Goal: Task Accomplishment & Management: Complete application form

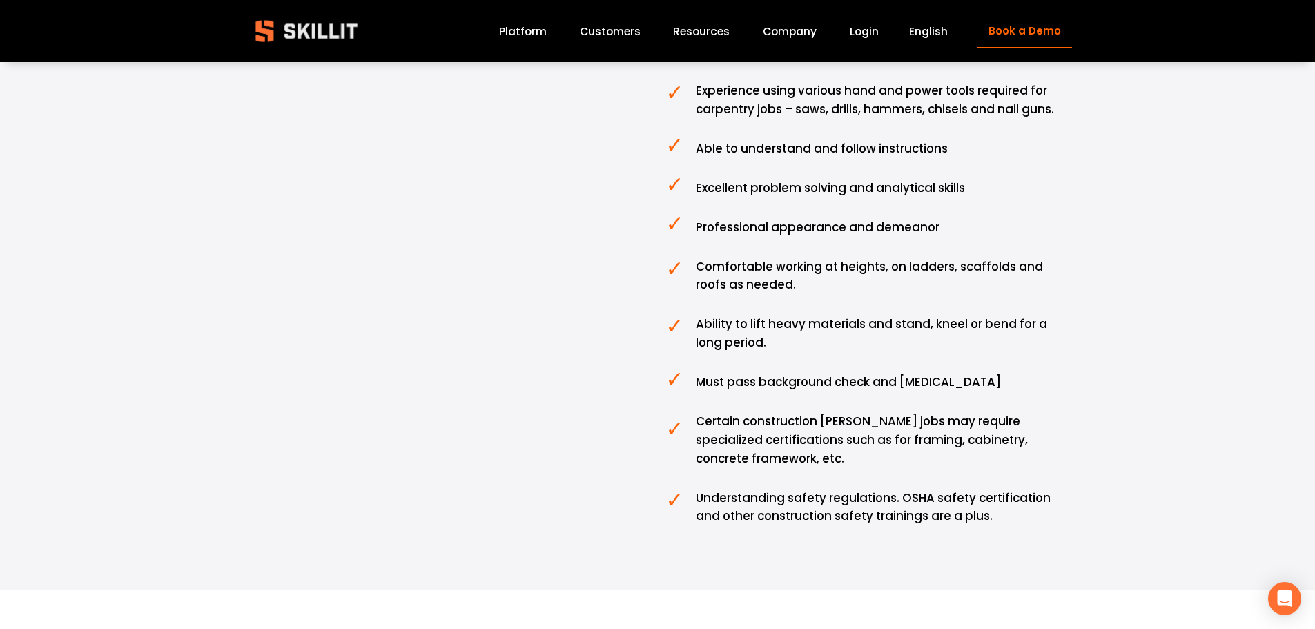
scroll to position [2140, 0]
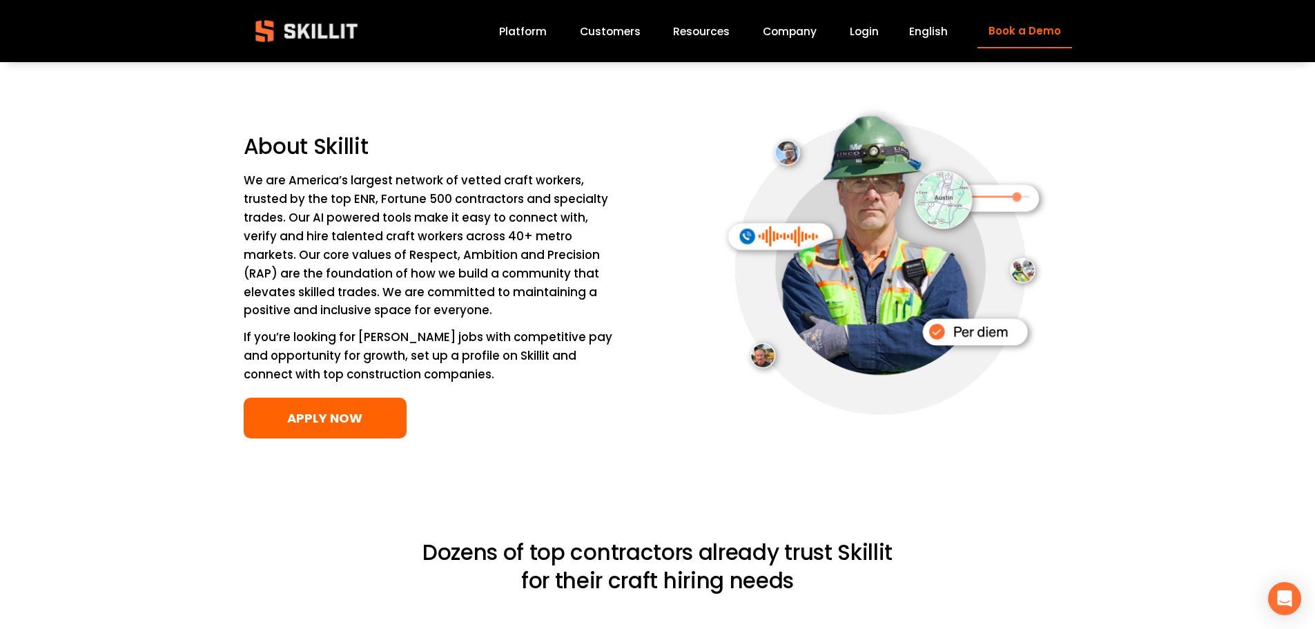
click at [332, 426] on link "APPLY NOW" at bounding box center [326, 418] width 164 height 41
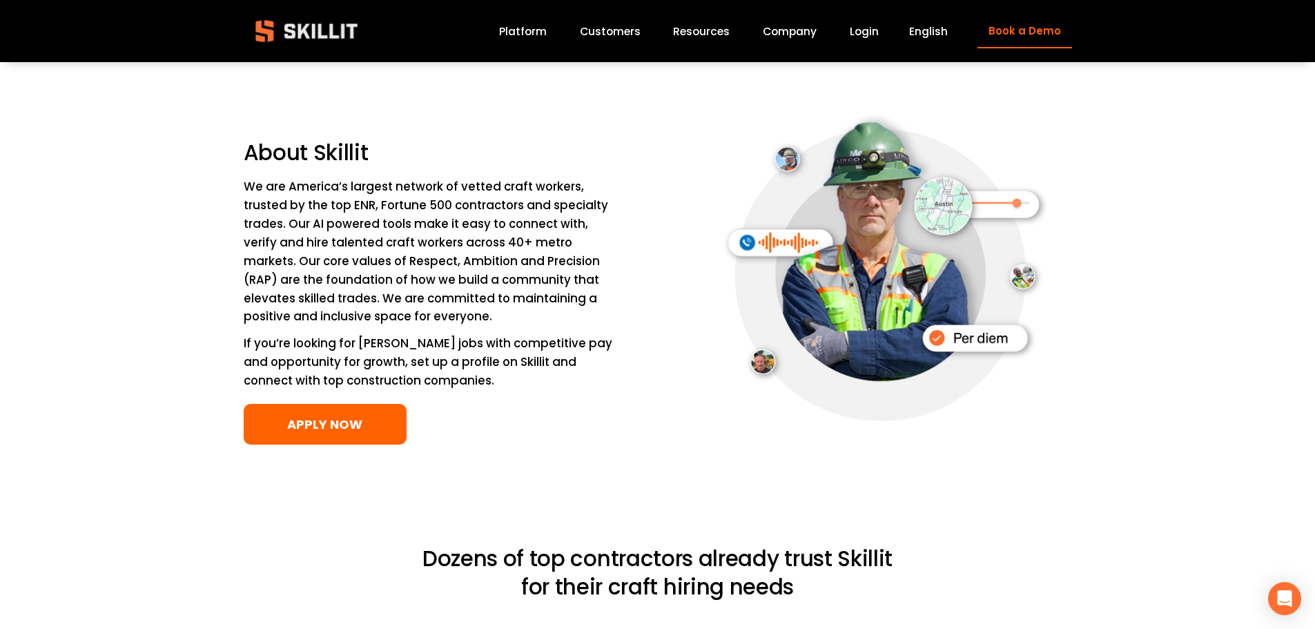
click at [257, 416] on link "APPLY NOW" at bounding box center [326, 424] width 164 height 41
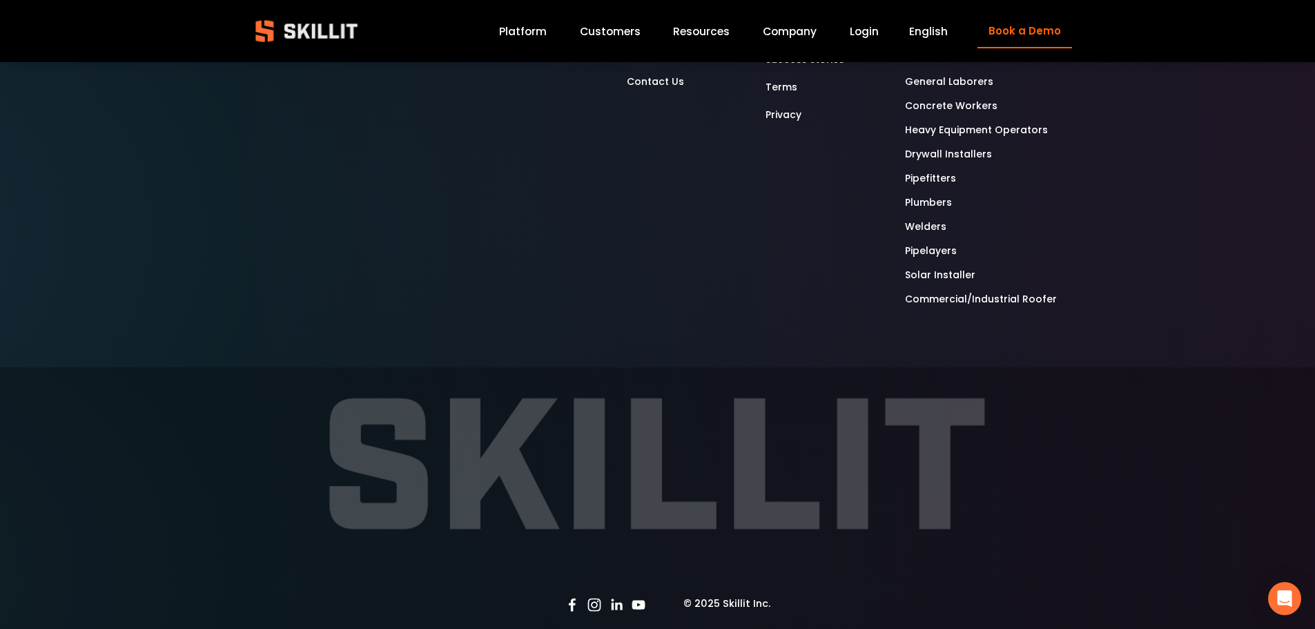
scroll to position [4628, 0]
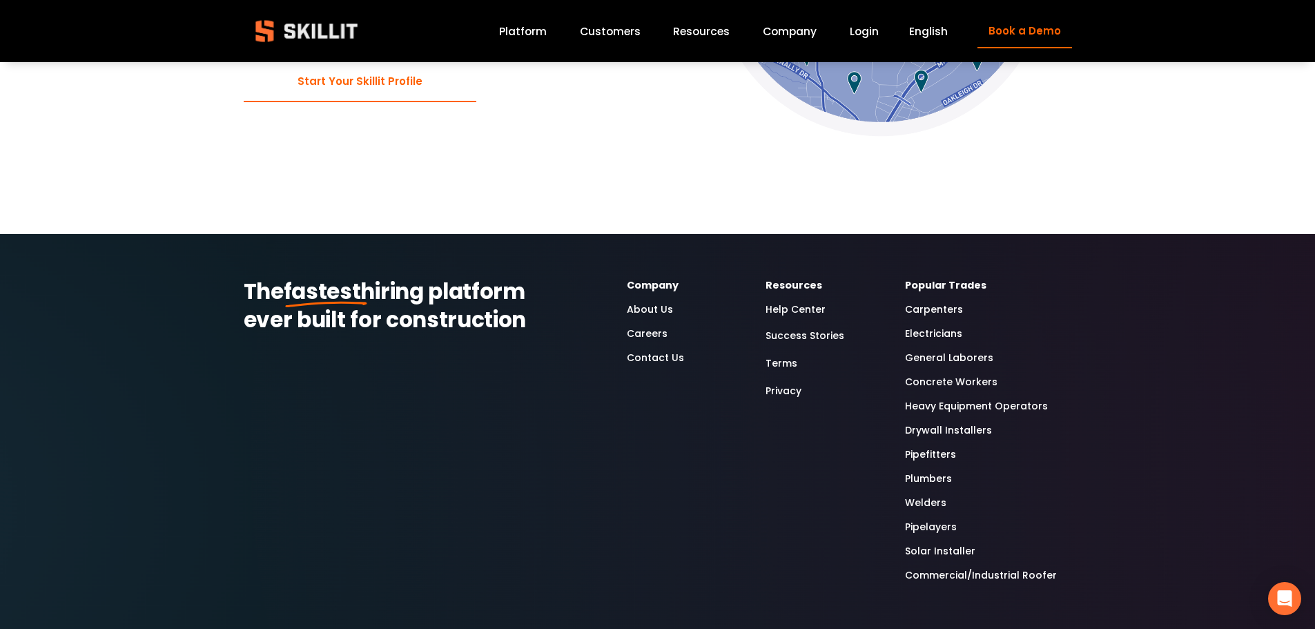
click at [928, 302] on link "Carpenters" at bounding box center [934, 310] width 58 height 16
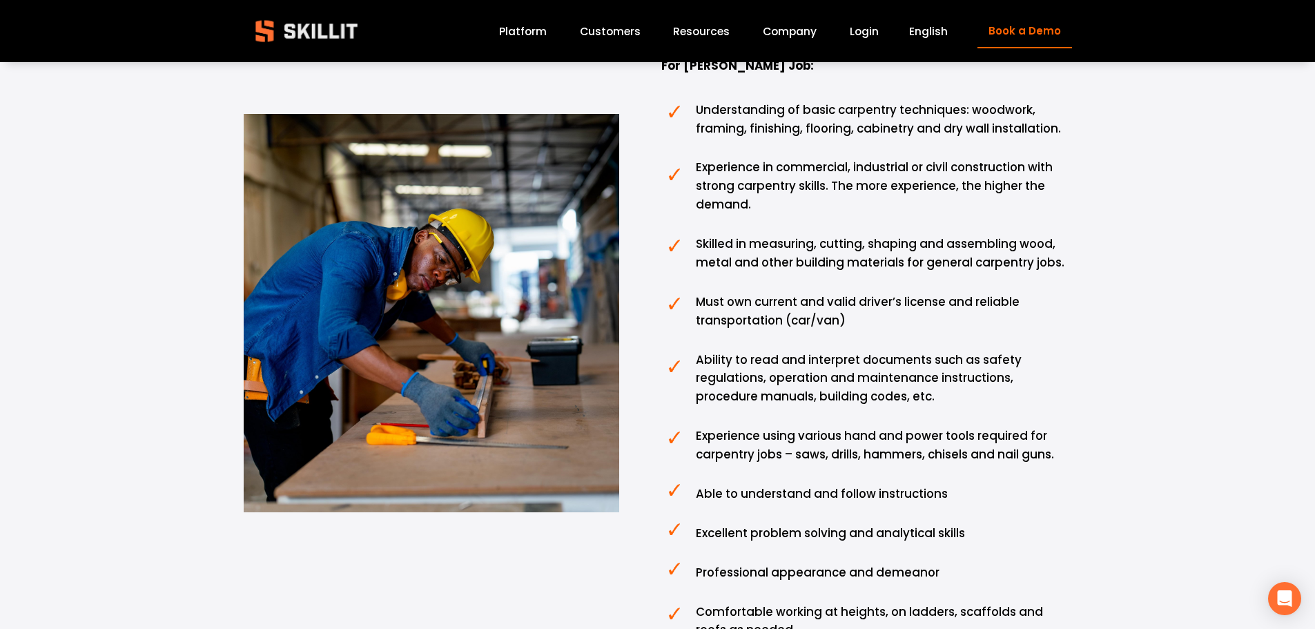
scroll to position [967, 0]
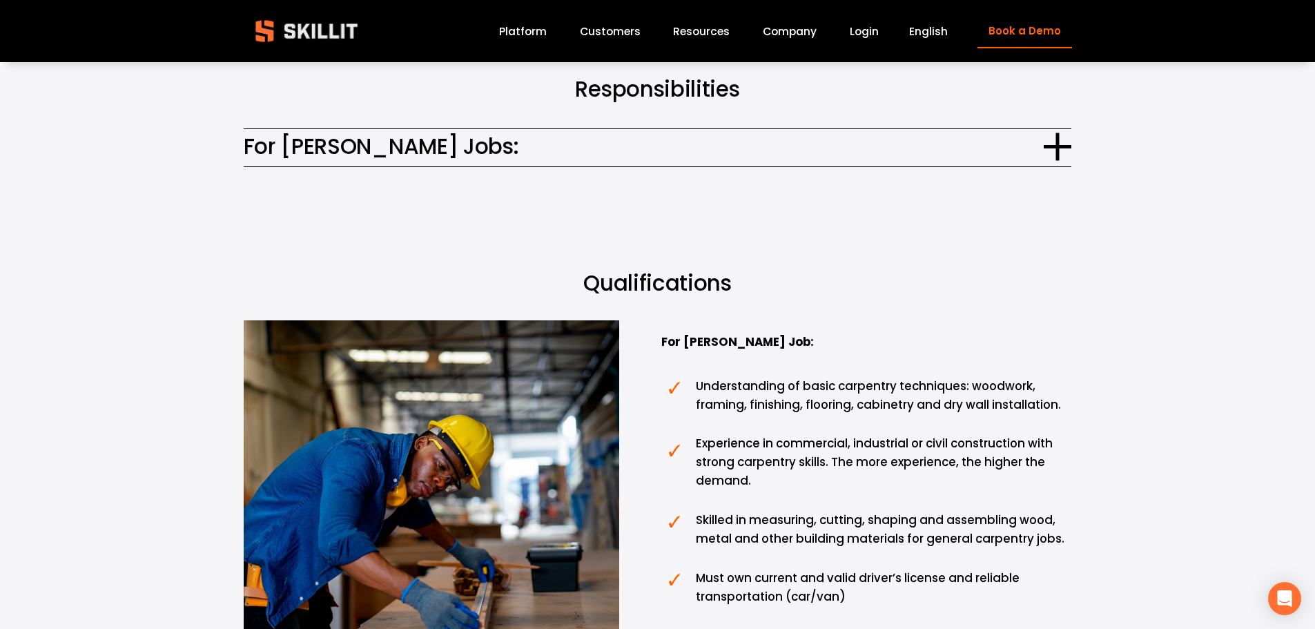
click at [670, 147] on span "For Carpenter Jobs:" at bounding box center [644, 146] width 801 height 32
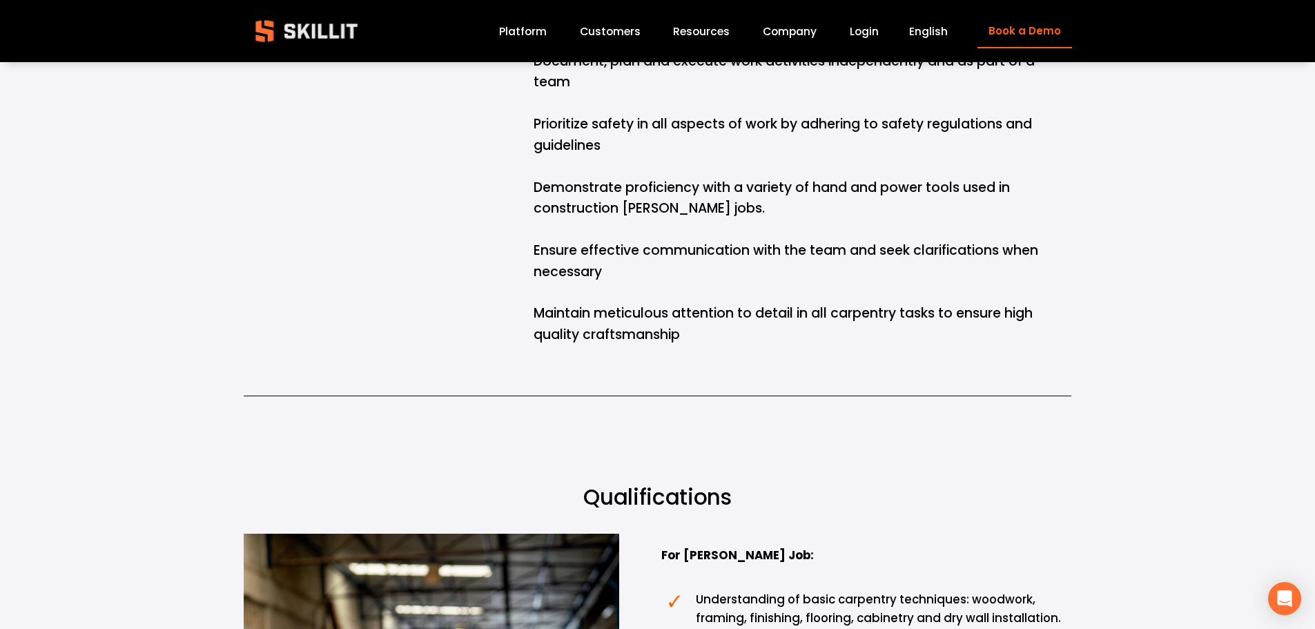
scroll to position [897, 0]
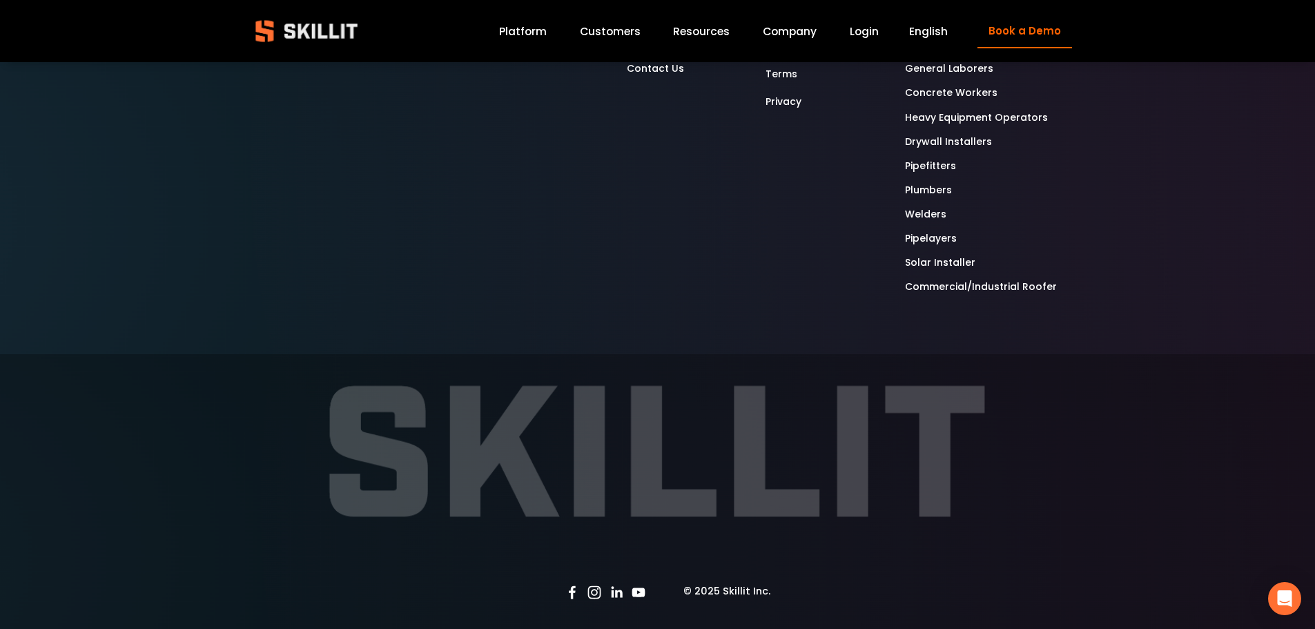
scroll to position [4287, 0]
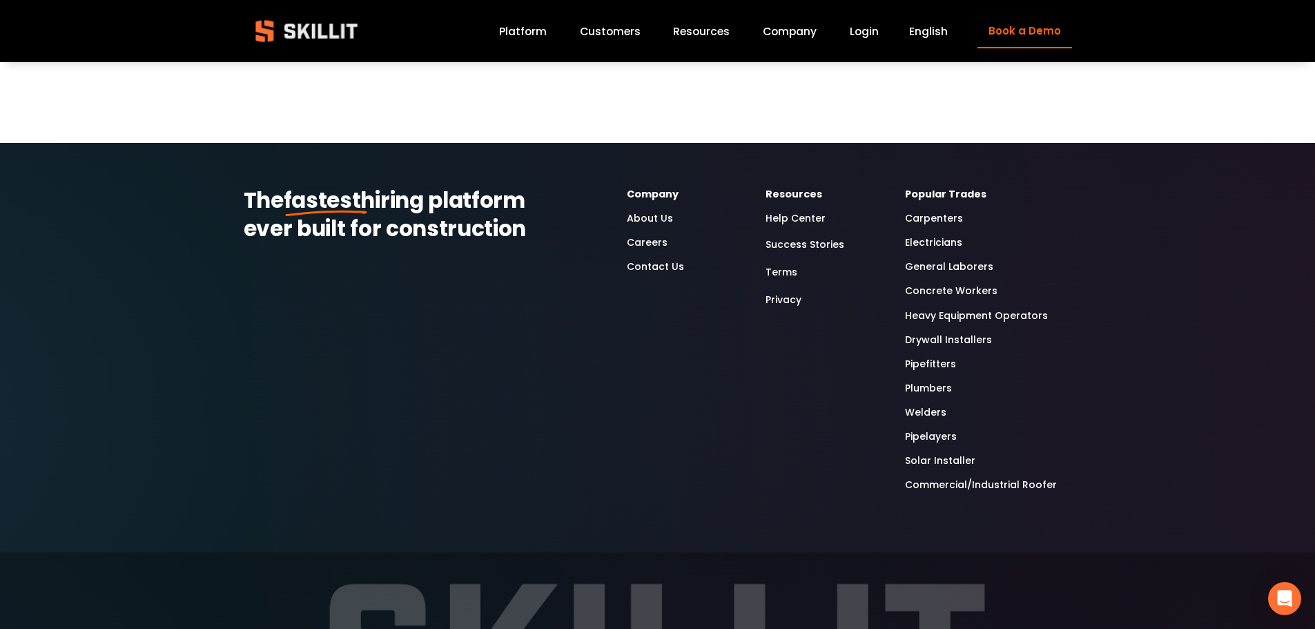
click at [931, 272] on link "General Laborers" at bounding box center [949, 267] width 88 height 16
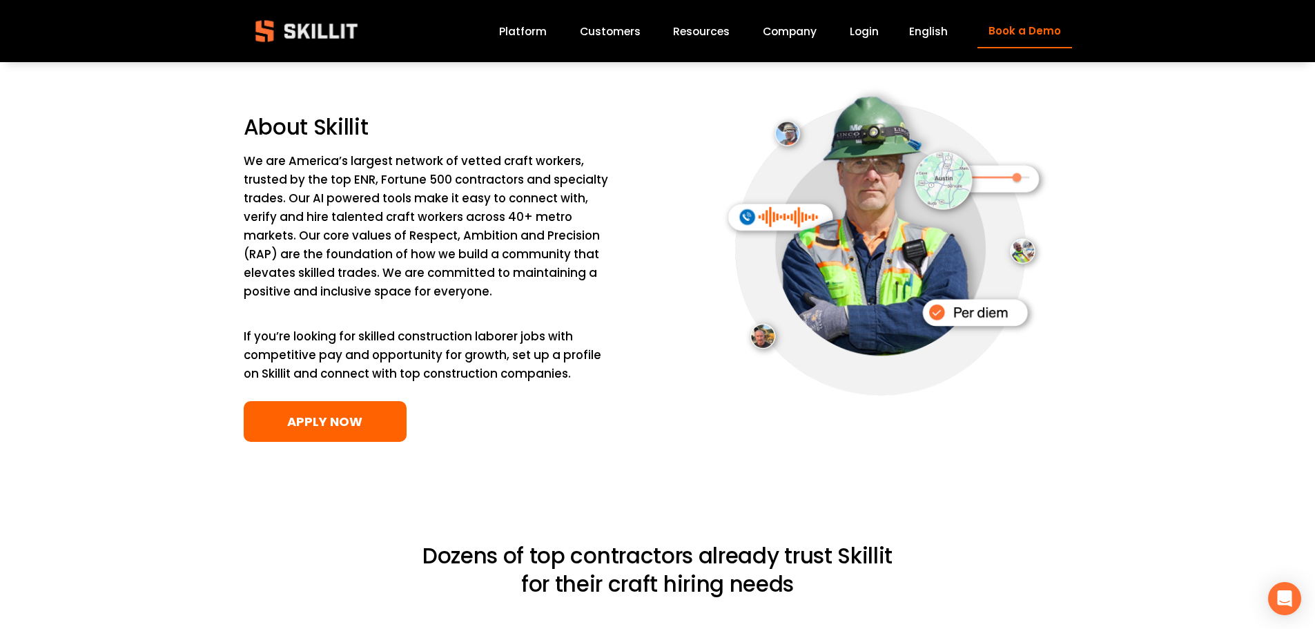
scroll to position [1864, 0]
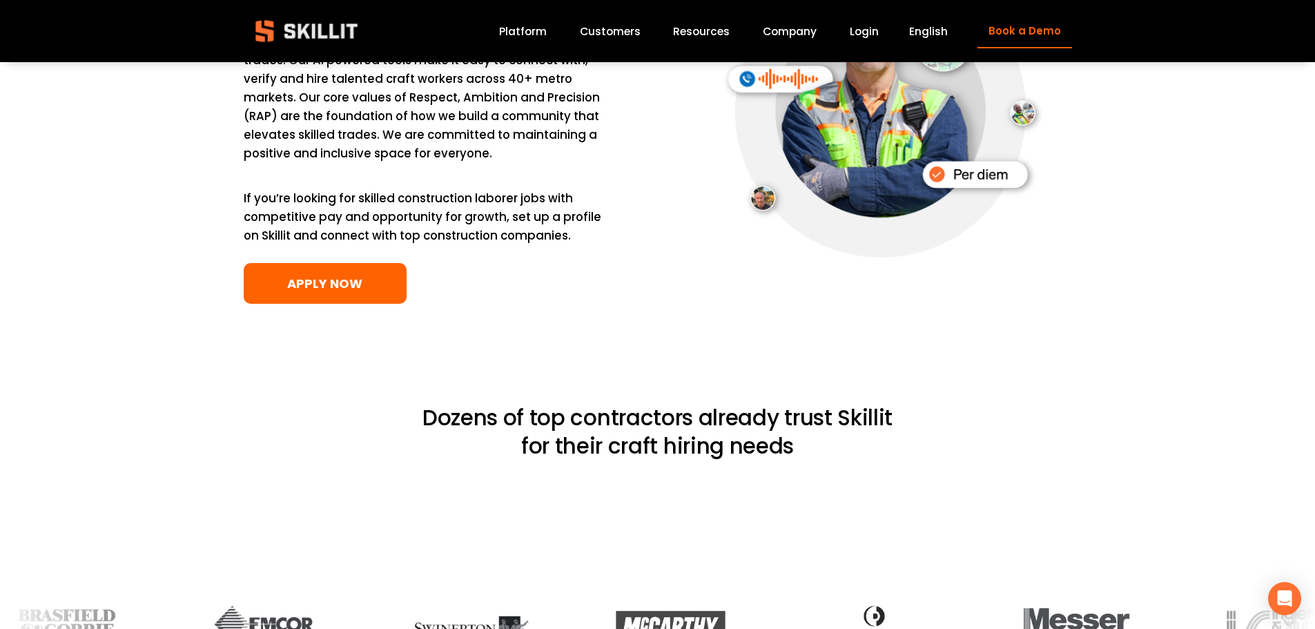
click at [352, 284] on link "APPLY NOW" at bounding box center [326, 283] width 164 height 41
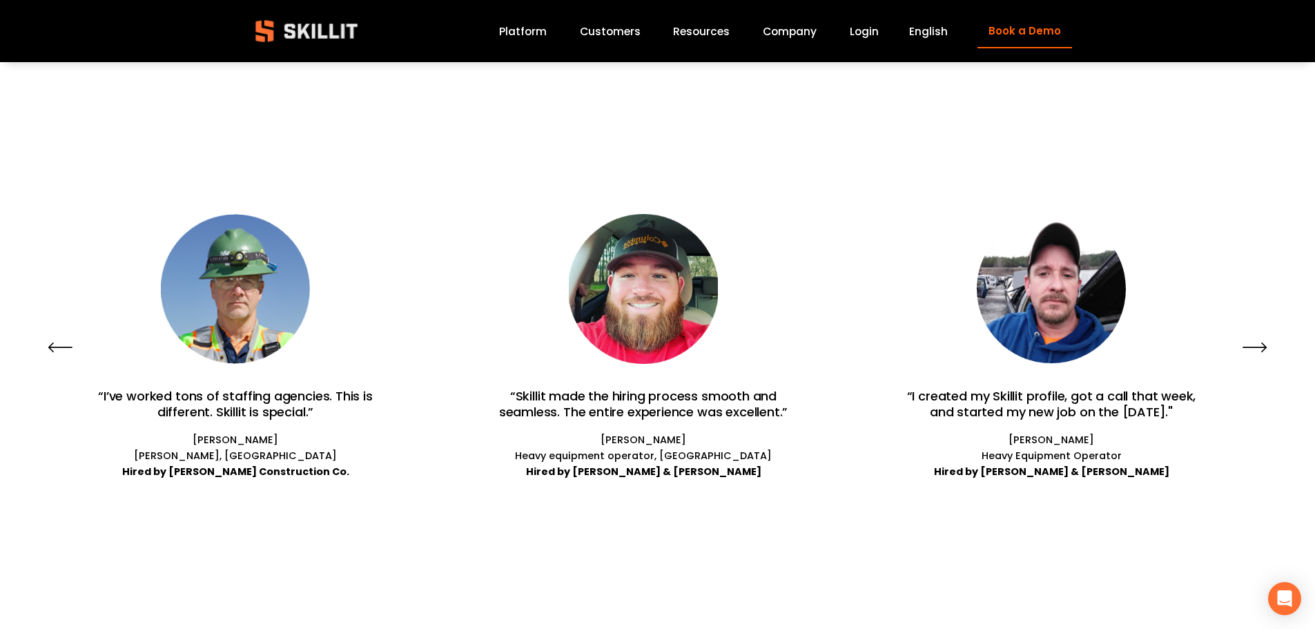
scroll to position [2969, 0]
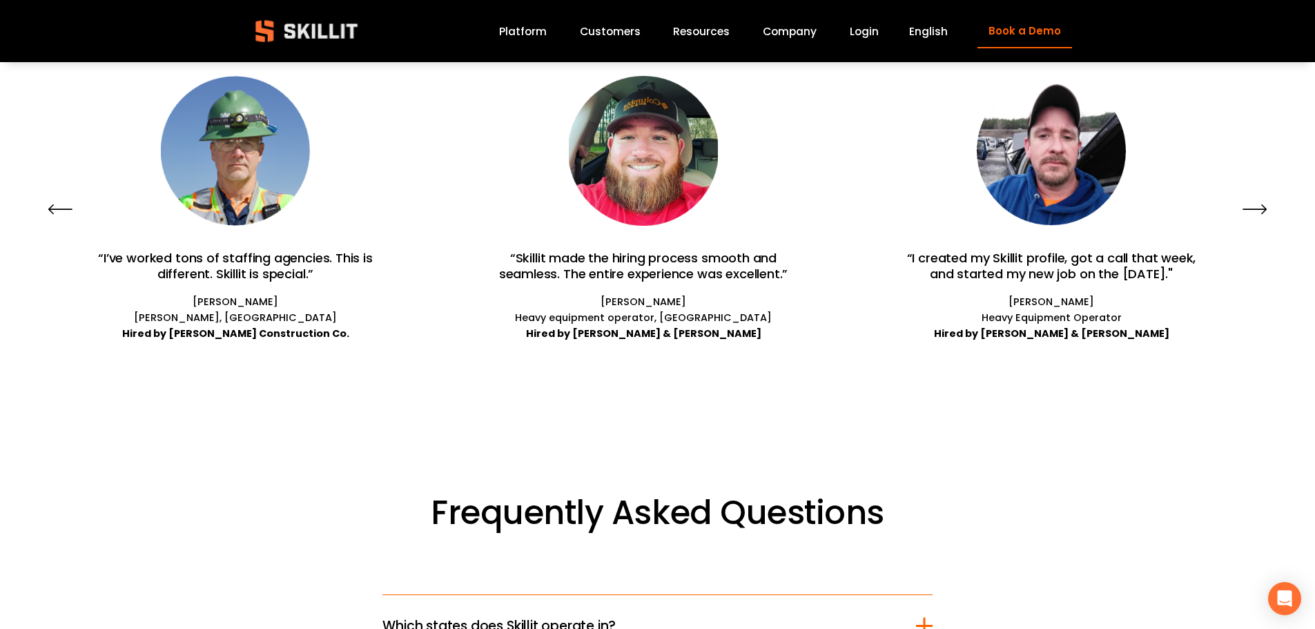
click at [1254, 219] on icon "\a \a \a Next\a \a" at bounding box center [1255, 209] width 25 height 25
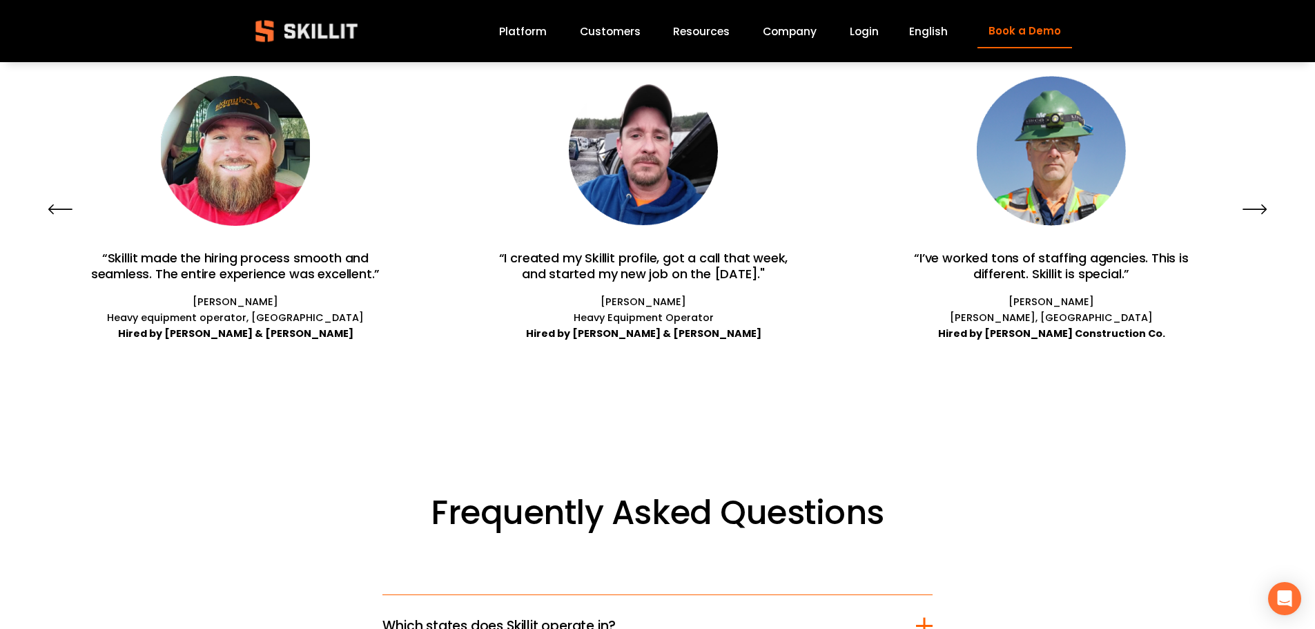
click at [1254, 219] on icon "\a \a \a Next\a \a" at bounding box center [1255, 209] width 25 height 25
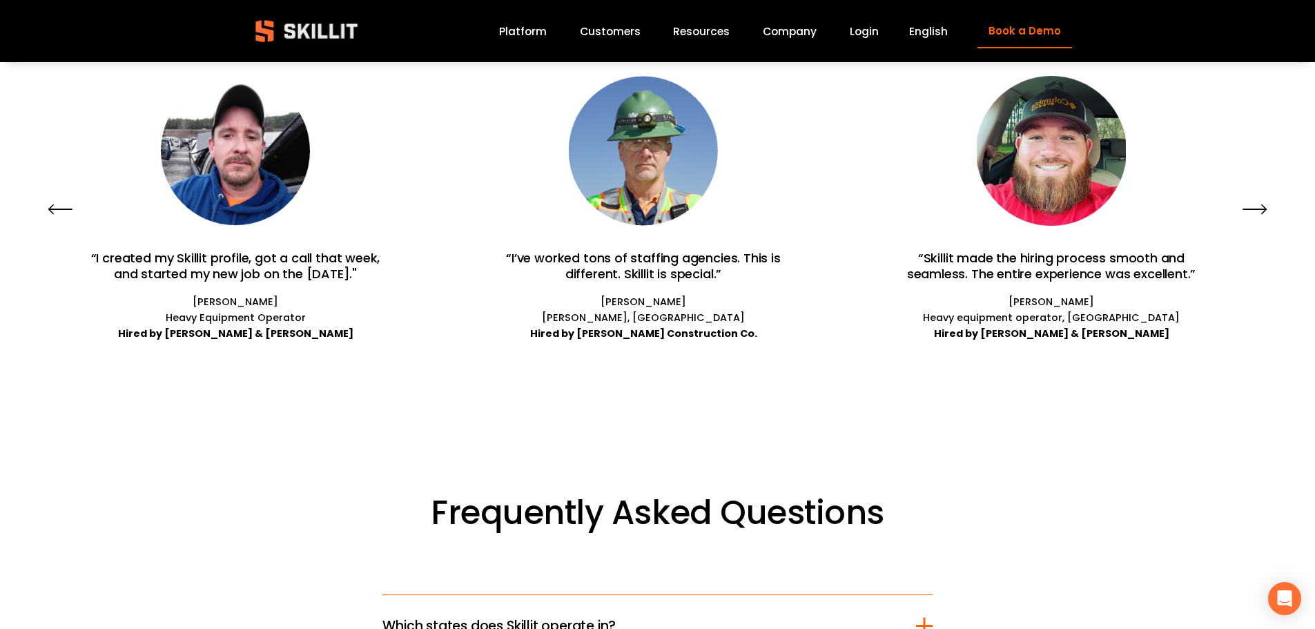
click at [1254, 219] on icon "\a \a \a Next\a \a" at bounding box center [1255, 209] width 25 height 25
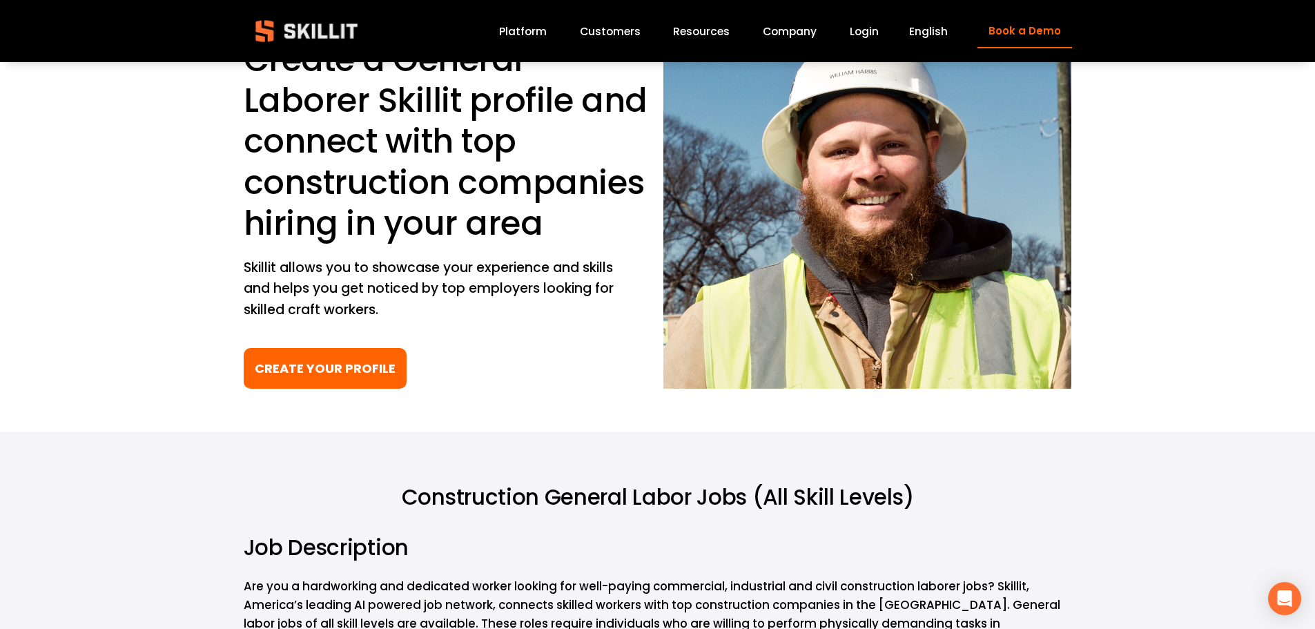
scroll to position [6, 0]
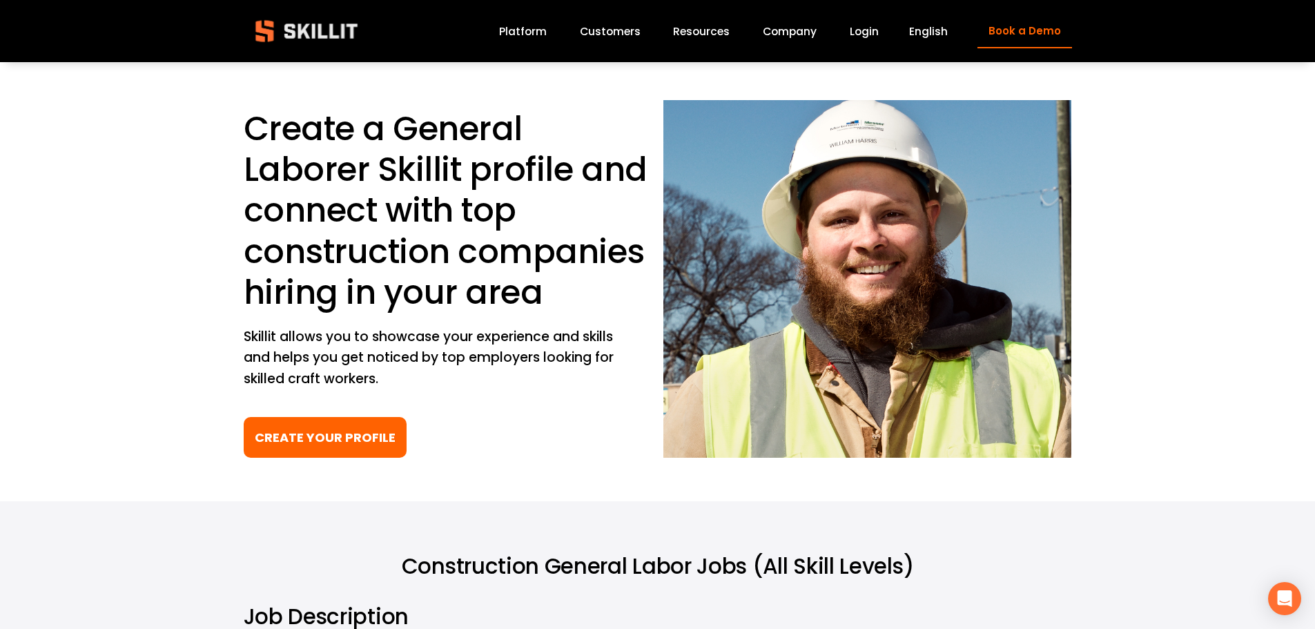
click at [340, 419] on link "CREATE YOUR PROFILE" at bounding box center [326, 437] width 164 height 41
